Goal: Task Accomplishment & Management: Manage account settings

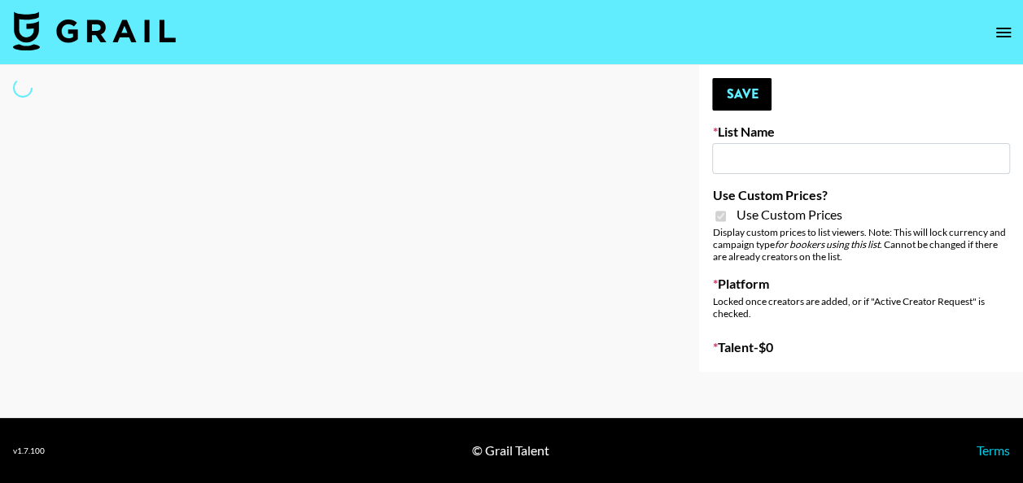
type input "ByHeart ([DATE])"
checkbox input "true"
select select "Brand"
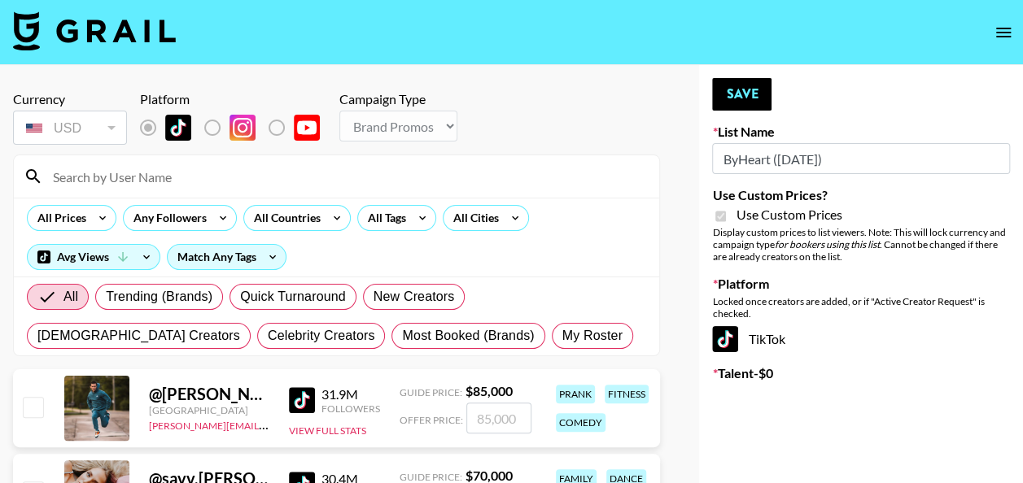
click at [290, 186] on input at bounding box center [346, 177] width 606 height 26
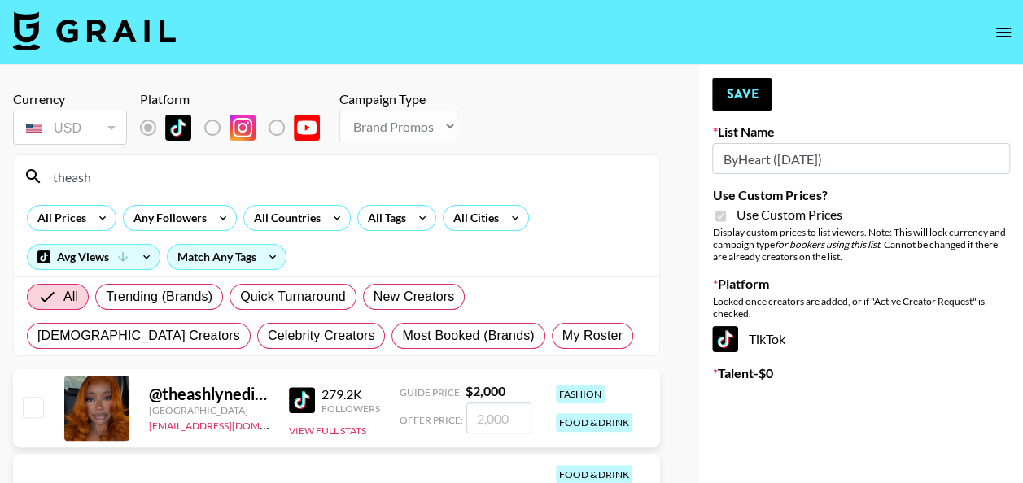
type input "theash"
click at [509, 419] on input "number" at bounding box center [498, 418] width 65 height 31
checkbox input "true"
type input "2"
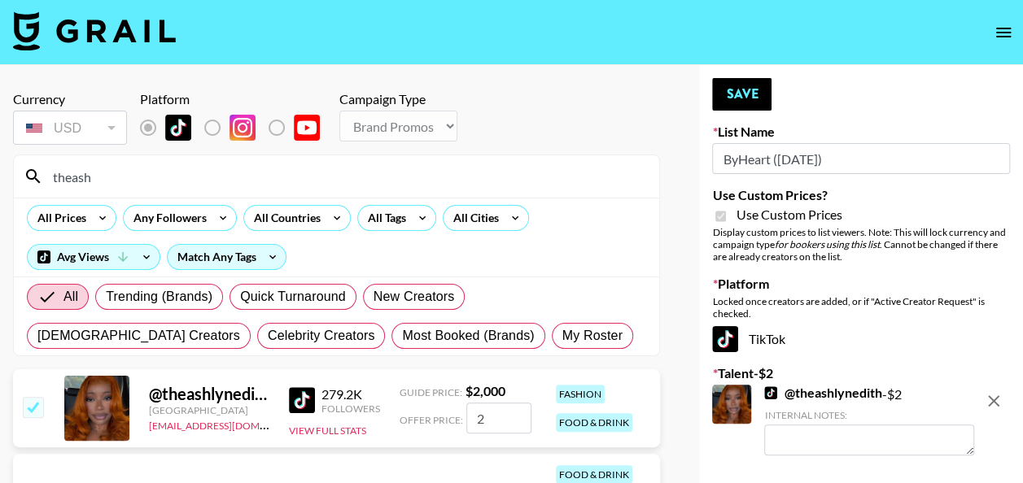
checkbox input "false"
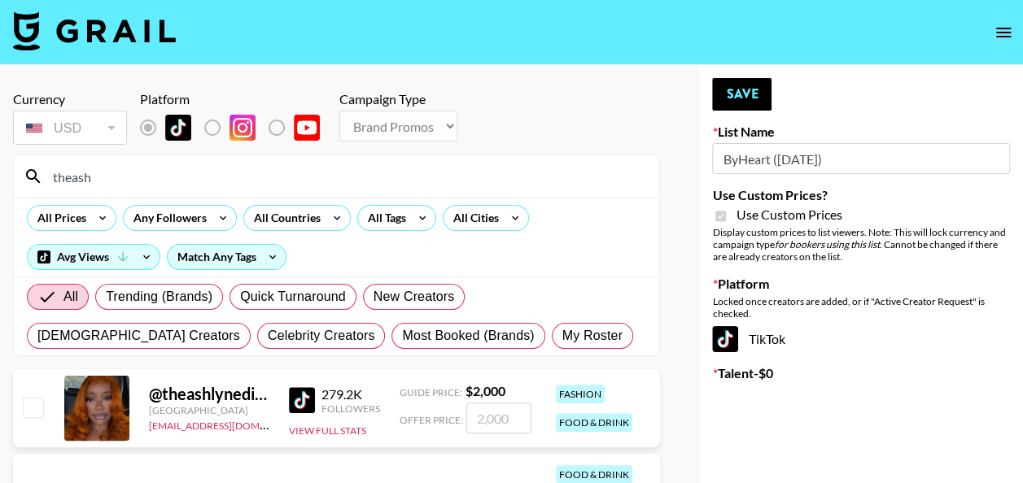
checkbox input "true"
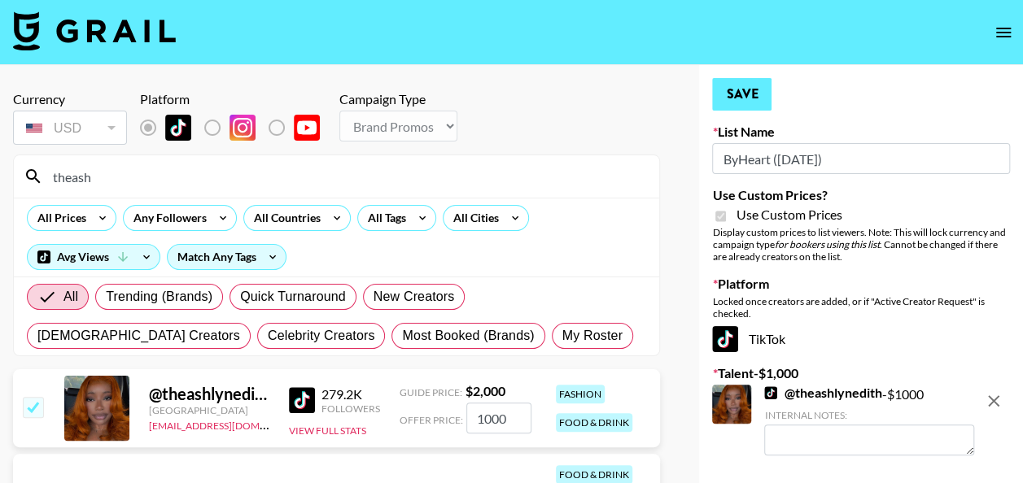
type input "1000"
click at [735, 82] on button "Save" at bounding box center [741, 94] width 59 height 33
